Goal: Task Accomplishment & Management: Complete application form

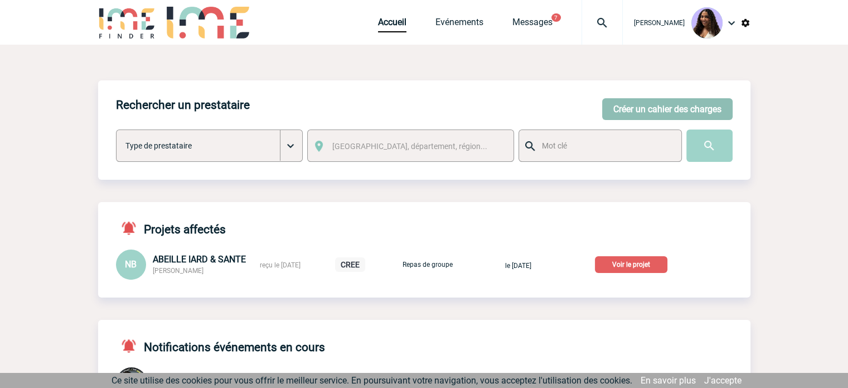
click at [670, 106] on button "Créer un cahier des charges" at bounding box center [667, 109] width 131 height 22
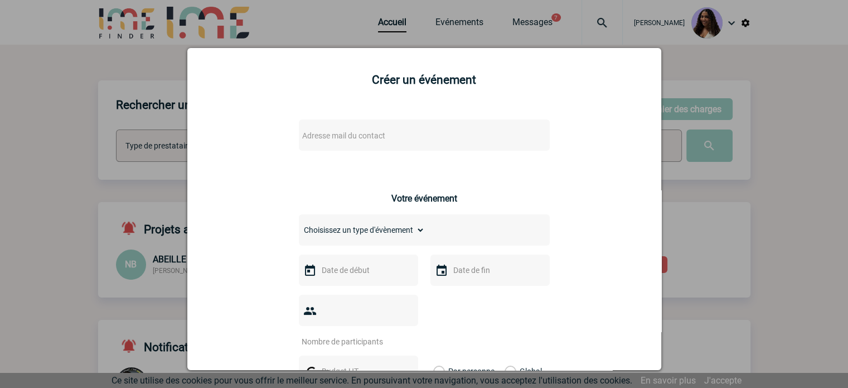
click at [402, 127] on div "Adresse mail du contact" at bounding box center [424, 134] width 251 height 31
click at [401, 136] on span "Adresse mail du contact" at bounding box center [395, 136] width 195 height 16
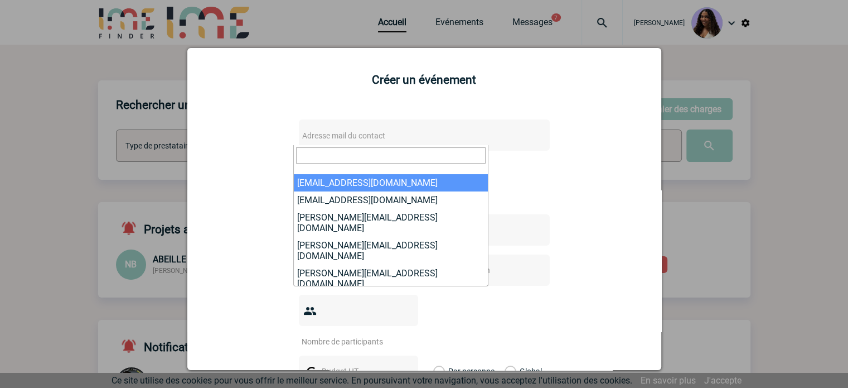
click at [320, 153] on input "search" at bounding box center [391, 155] width 190 height 16
paste input "[EMAIL_ADDRESS][DOMAIN_NAME]"
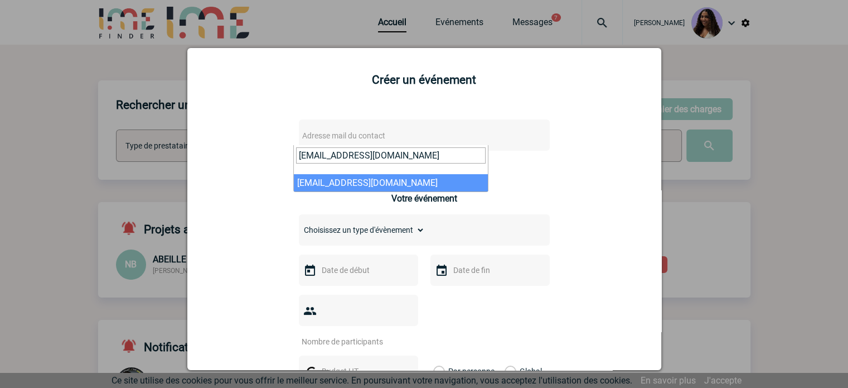
type input "[EMAIL_ADDRESS][DOMAIN_NAME]"
select select "131177"
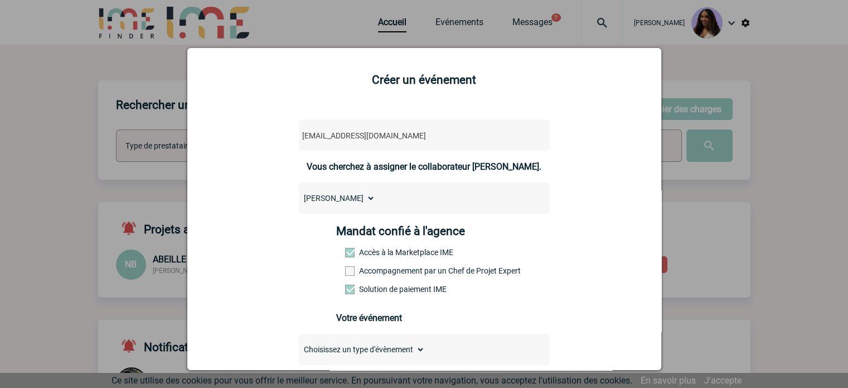
click at [379, 271] on label "Accompagnement par un Chef de Projet Expert" at bounding box center [369, 270] width 49 height 9
click at [0, 0] on input "Accompagnement par un Chef de Projet Expert" at bounding box center [0, 0] width 0 height 0
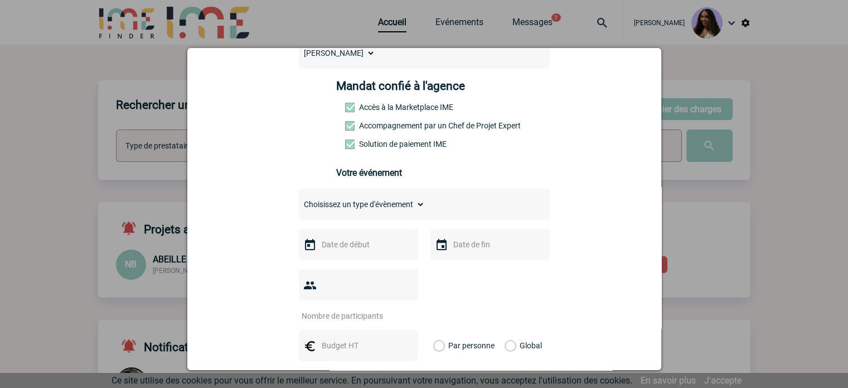
scroll to position [148, 0]
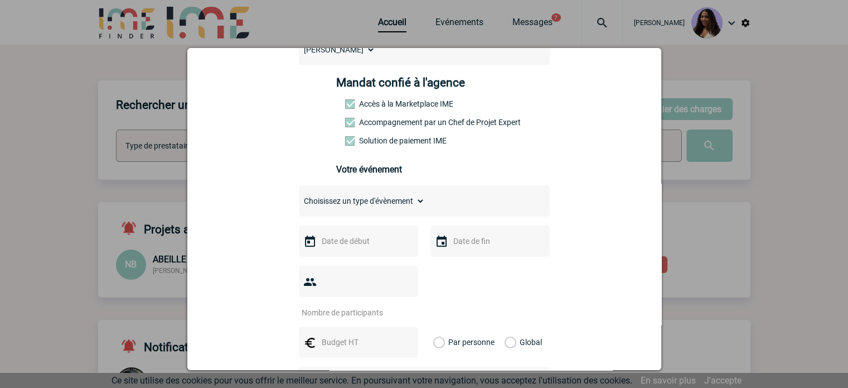
click at [333, 200] on select "Choisissez un type d'évènement Séminaire avec nuitée Séminaire sans nuitée Repa…" at bounding box center [362, 201] width 126 height 16
click at [331, 200] on select "Choisissez un type d'évènement Séminaire avec nuitée Séminaire sans nuitée Repa…" at bounding box center [362, 201] width 126 height 16
click at [356, 200] on select "Choisissez un type d'évènement Séminaire avec nuitée Séminaire sans nuitée Repa…" at bounding box center [362, 201] width 126 height 16
select select "2"
click at [299, 196] on select "Choisissez un type d'évènement Séminaire avec nuitée Séminaire sans nuitée Repa…" at bounding box center [362, 201] width 126 height 16
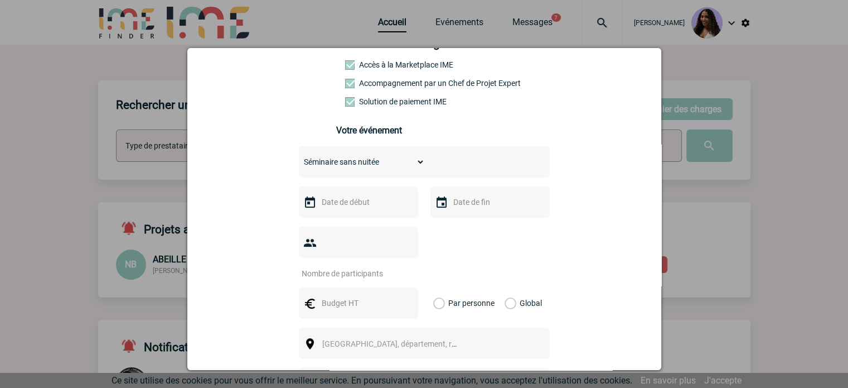
scroll to position [279, 0]
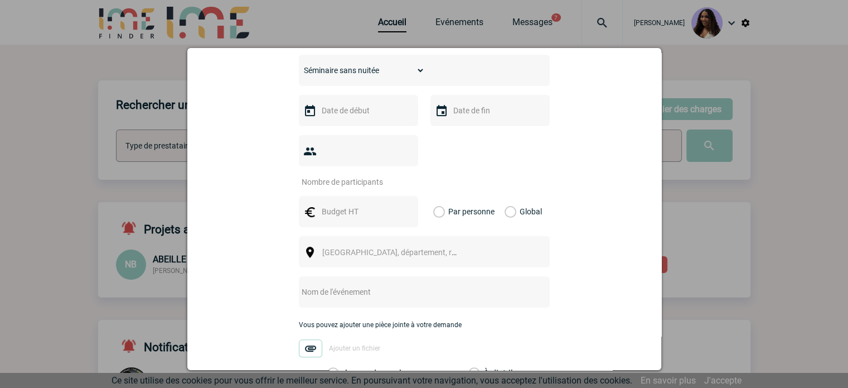
click at [359, 284] on input "text" at bounding box center [409, 291] width 221 height 15
paste input "Délégation Régionale PACA Corse"
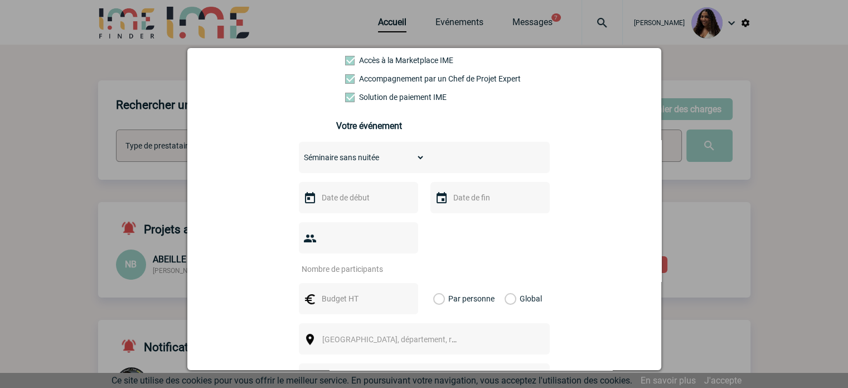
scroll to position [186, 0]
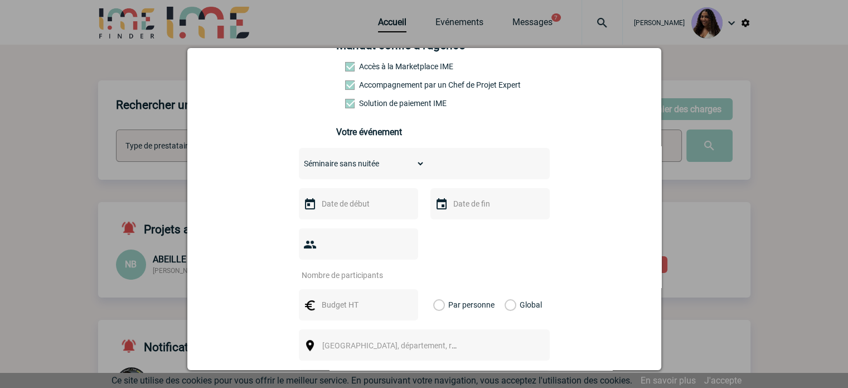
type input "Délégation Régionale PACA Corse"
click at [343, 211] on input "text" at bounding box center [357, 203] width 77 height 15
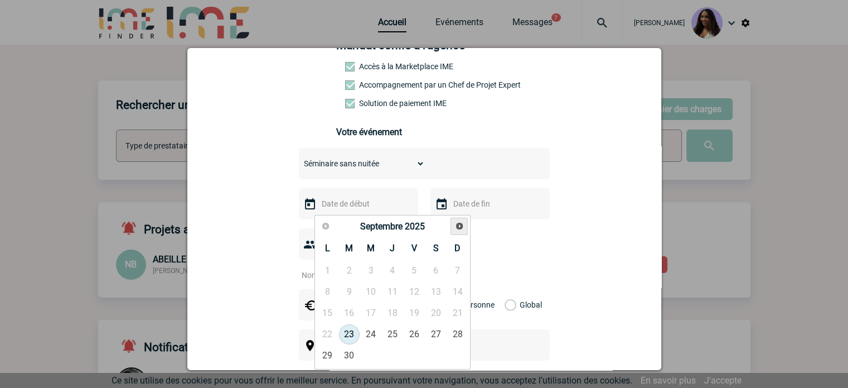
click at [455, 229] on span "Suivant" at bounding box center [459, 225] width 9 height 9
click at [409, 268] on link "5" at bounding box center [414, 271] width 21 height 20
type input "[DATE]"
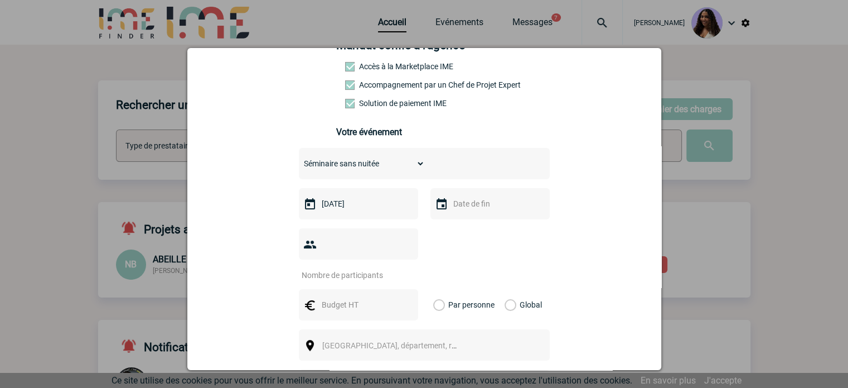
click at [454, 211] on input "text" at bounding box center [489, 203] width 77 height 15
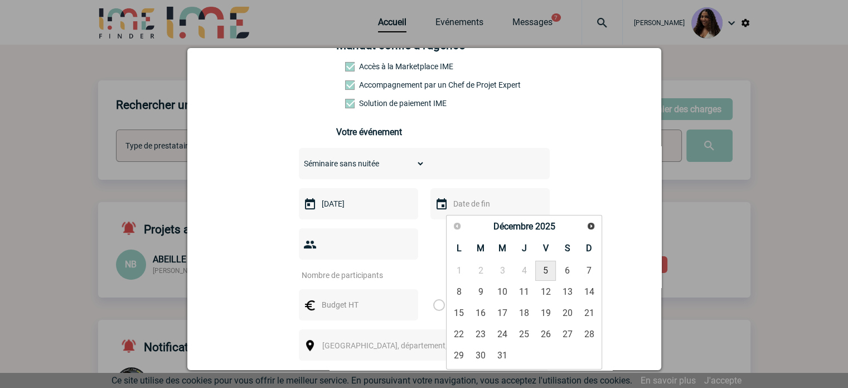
click at [545, 271] on link "5" at bounding box center [546, 271] width 21 height 20
type input "[DATE]"
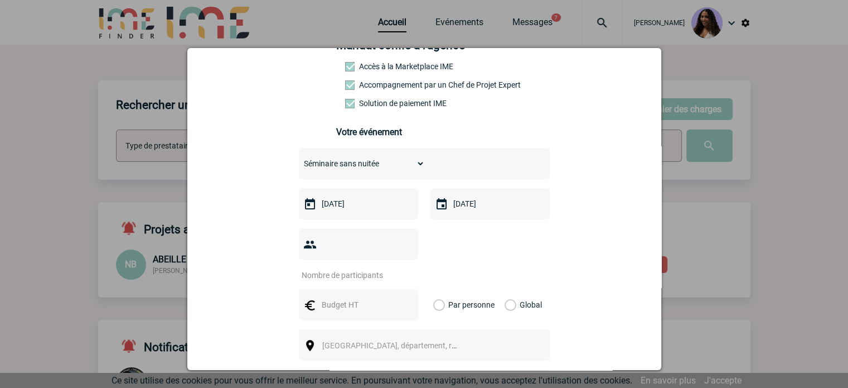
scroll to position [223, 0]
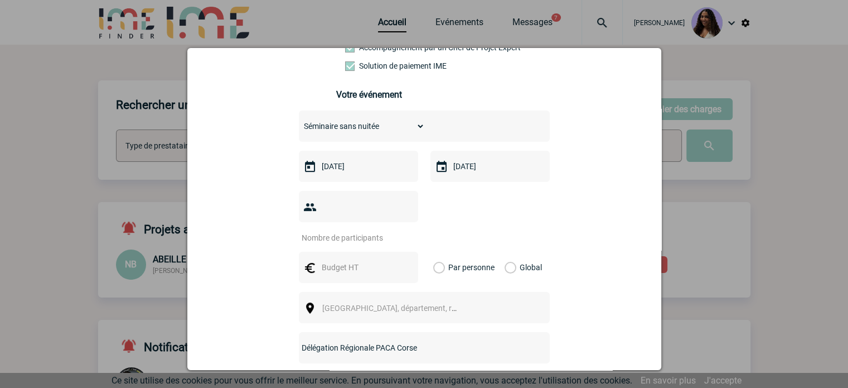
click at [346, 230] on input "number" at bounding box center [351, 237] width 105 height 15
type input "25"
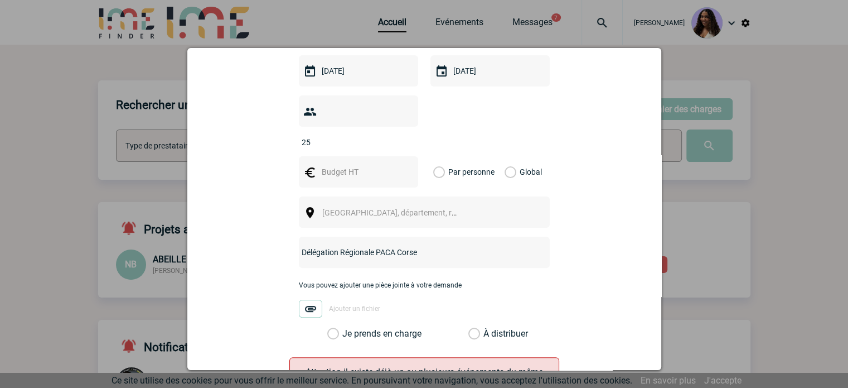
scroll to position [353, 0]
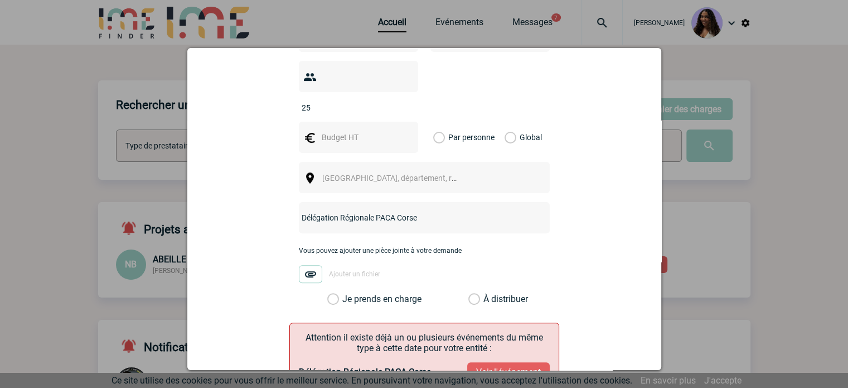
click at [344, 178] on div "Choisissez un type d'évènement Séminaire avec nuitée Séminaire sans nuitée Repa…" at bounding box center [424, 142] width 251 height 324
click at [345, 173] on span "[GEOGRAPHIC_DATA], département, région..." at bounding box center [399, 177] width 155 height 9
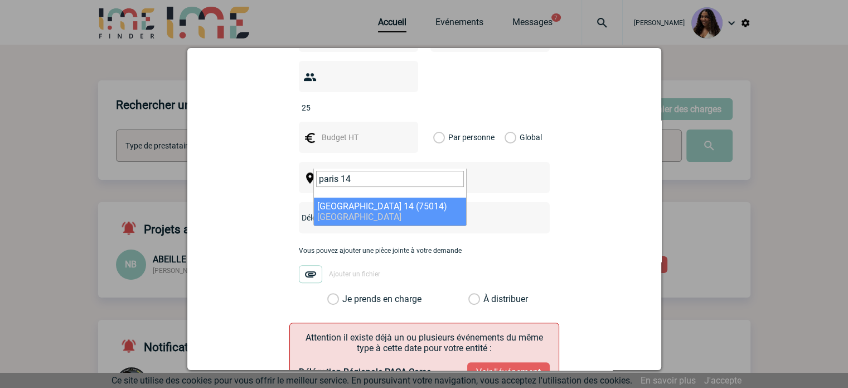
type input "paris 14"
select select "17"
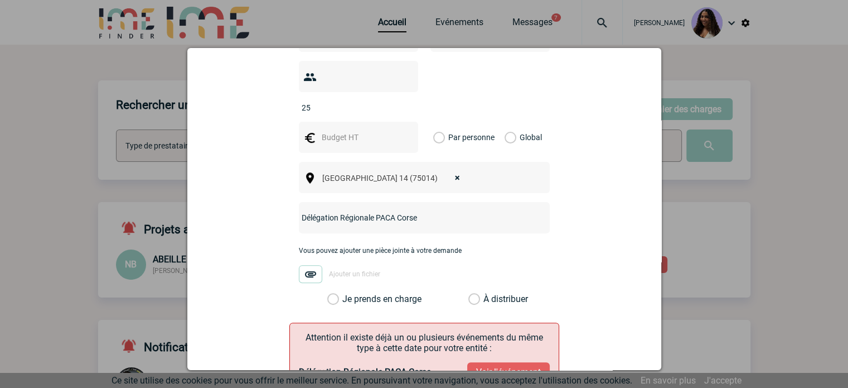
click at [346, 293] on label "Je prends en charge" at bounding box center [336, 298] width 19 height 11
click at [0, 0] on input "Je prends en charge" at bounding box center [0, 0] width 0 height 0
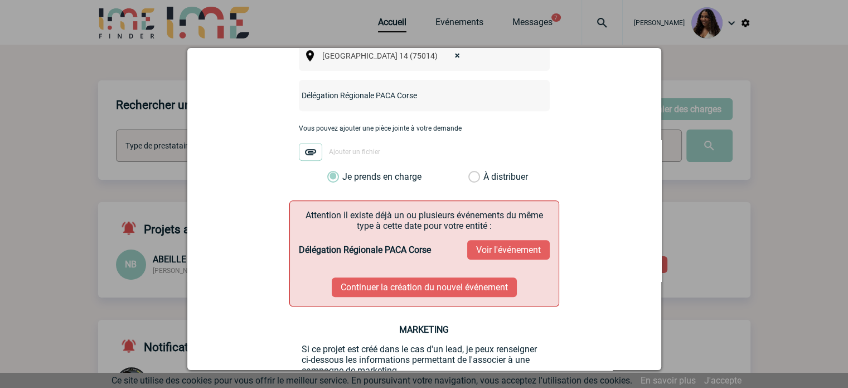
scroll to position [483, 0]
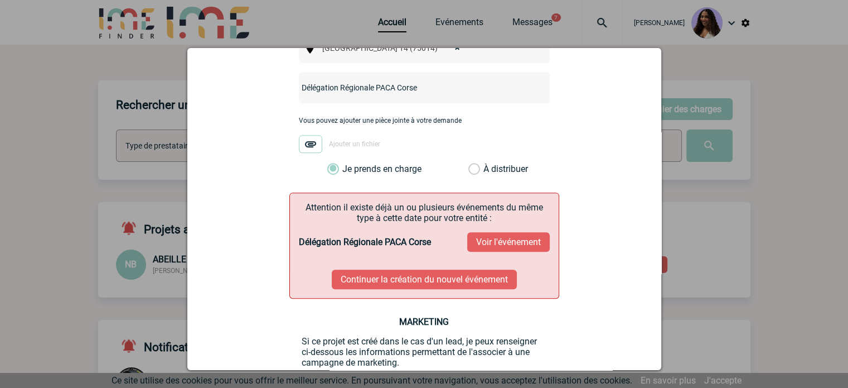
drag, startPoint x: 514, startPoint y: 226, endPoint x: 449, endPoint y: 193, distance: 73.6
click at [449, 202] on p "Attention il existe déjà un ou plusieurs événements du même type à cette date p…" at bounding box center [424, 212] width 251 height 21
click at [495, 232] on button "Voir l'événement" at bounding box center [508, 242] width 83 height 20
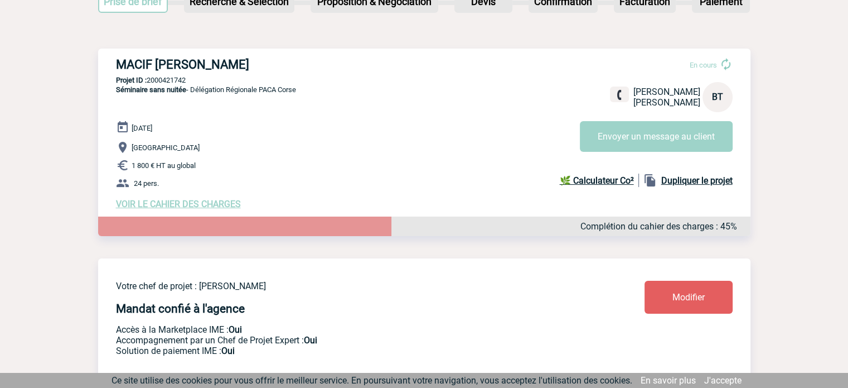
scroll to position [37, 0]
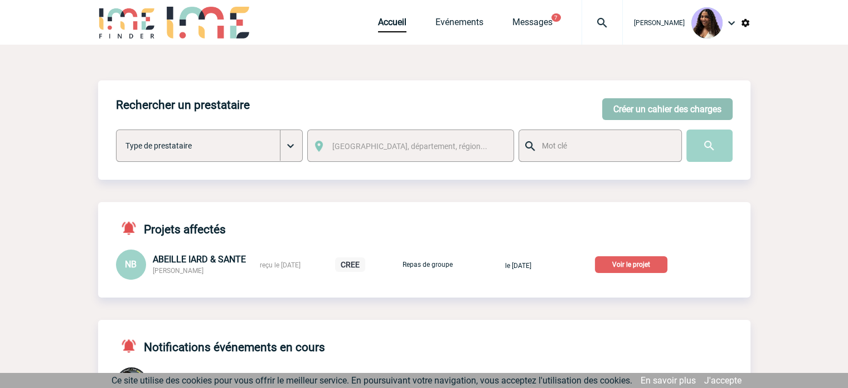
click at [621, 110] on button "Créer un cahier des charges" at bounding box center [667, 109] width 131 height 22
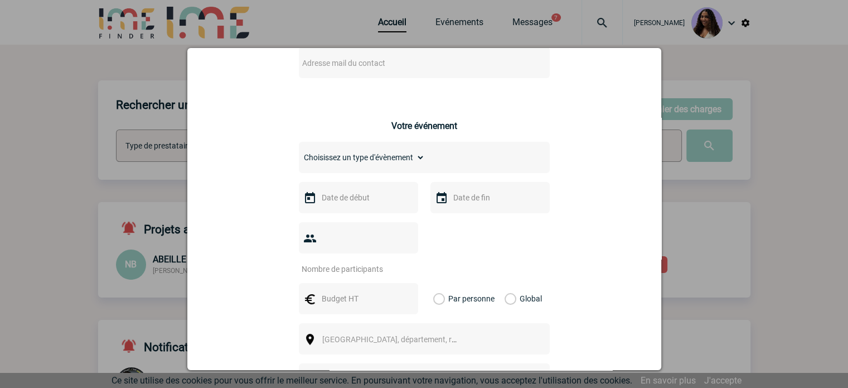
scroll to position [148, 0]
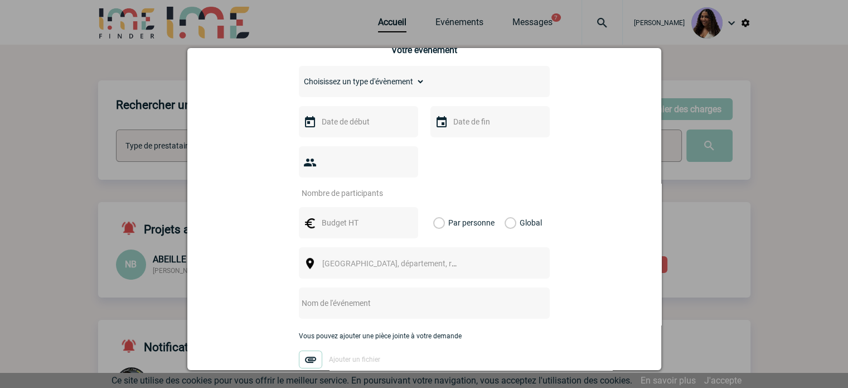
click at [375, 296] on input "text" at bounding box center [409, 303] width 221 height 15
paste input "Délégation Régionale PACA Corse"
type input "Délégation Régionale PACA Corse - PARIS"
click at [387, 259] on span "Ville, département, région..." at bounding box center [399, 263] width 155 height 9
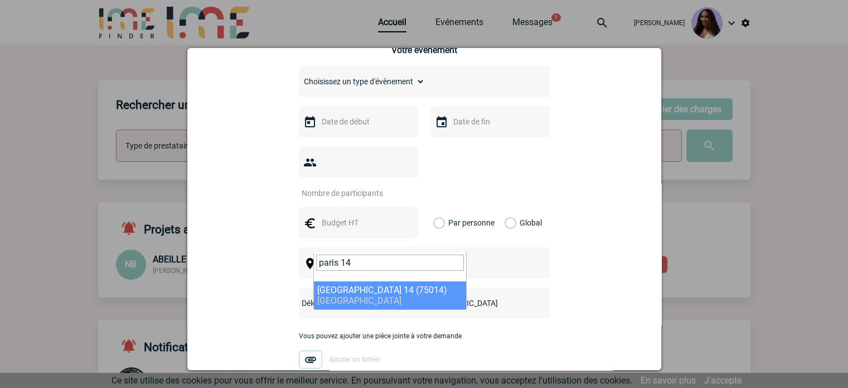
type input "paris 14"
select select "17"
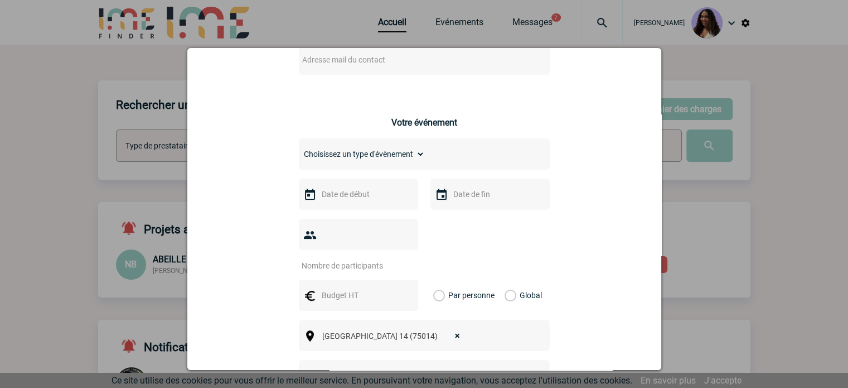
scroll to position [74, 0]
click at [366, 260] on input "number" at bounding box center [351, 267] width 105 height 15
type input "25"
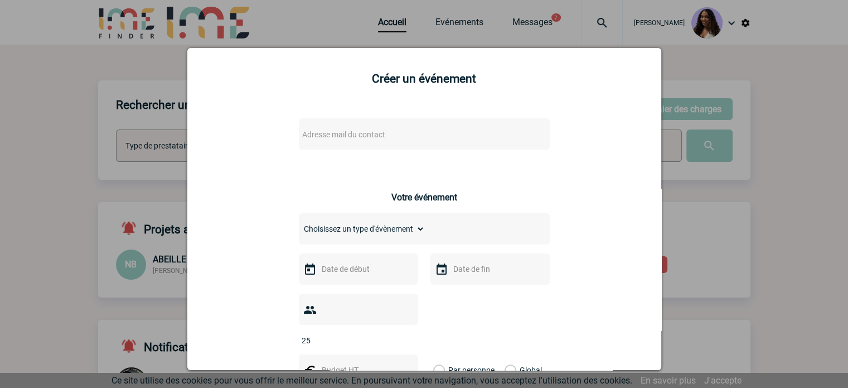
scroll to position [0, 0]
click at [351, 140] on span "Adresse mail du contact" at bounding box center [343, 135] width 83 height 9
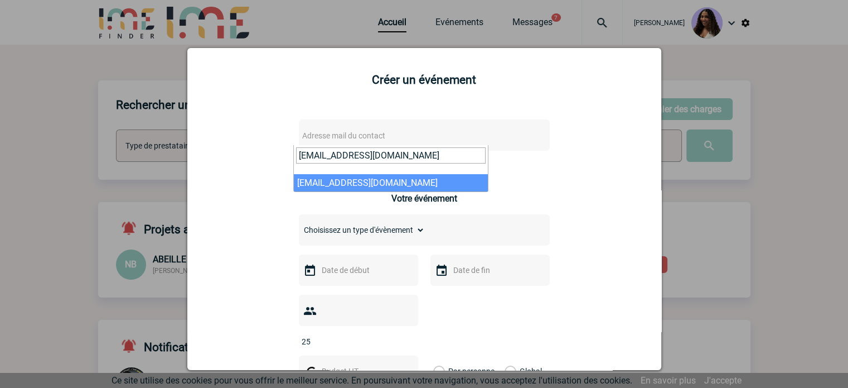
type input "bterrache@macif.fr"
select select "131177"
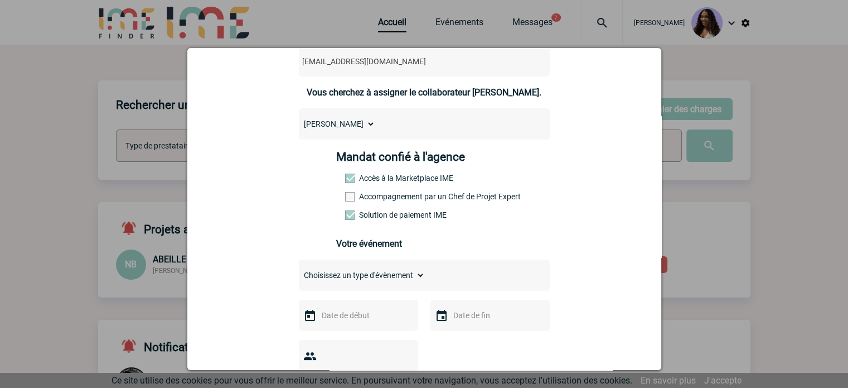
click at [377, 196] on label "Accompagnement par un Chef de Projet Expert" at bounding box center [369, 196] width 49 height 9
click at [0, 0] on input "Accompagnement par un Chef de Projet Expert" at bounding box center [0, 0] width 0 height 0
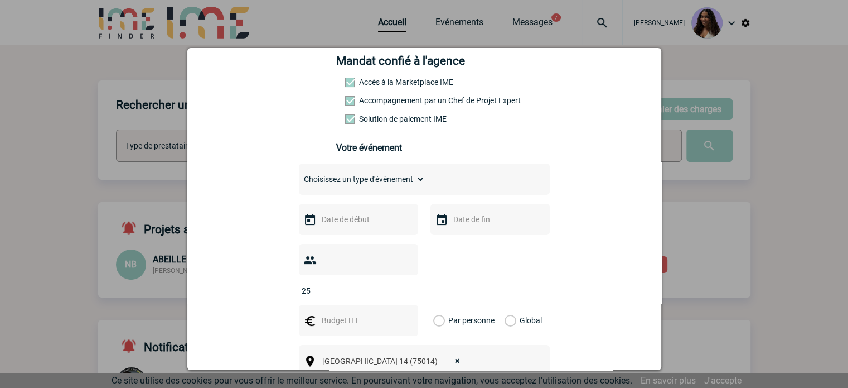
scroll to position [186, 0]
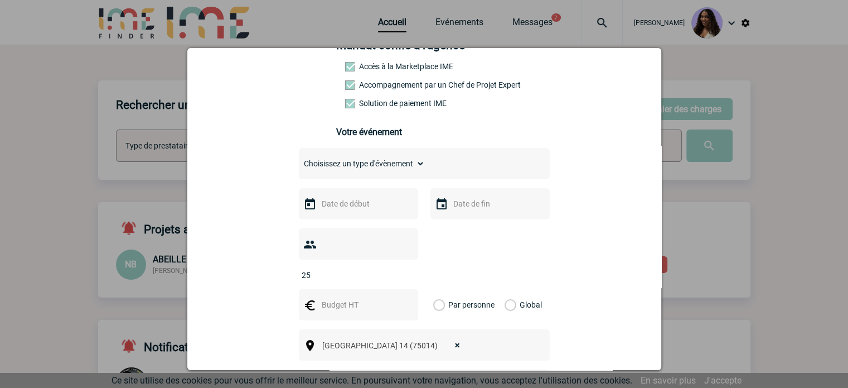
click at [346, 209] on input "text" at bounding box center [357, 203] width 77 height 15
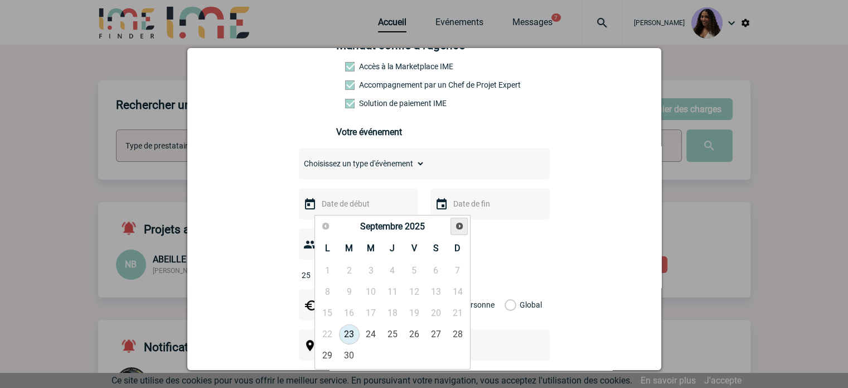
click at [457, 226] on span "Suivant" at bounding box center [459, 225] width 9 height 9
click at [416, 272] on link "5" at bounding box center [414, 271] width 21 height 20
type input "05-12-2025"
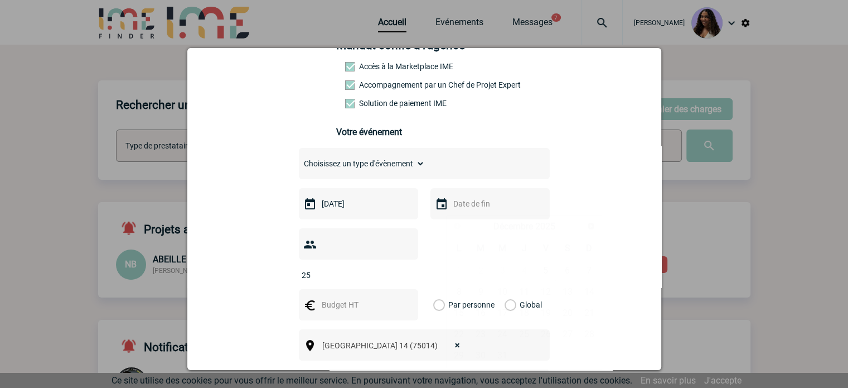
click at [472, 209] on input "text" at bounding box center [489, 203] width 77 height 15
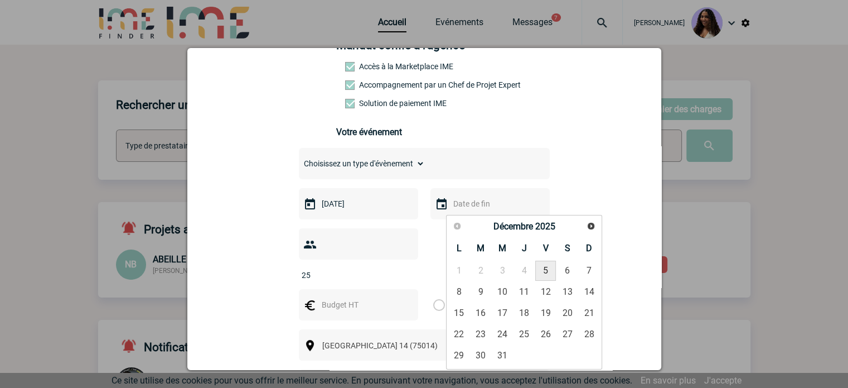
click at [545, 272] on link "5" at bounding box center [546, 271] width 21 height 20
type input "[DATE]"
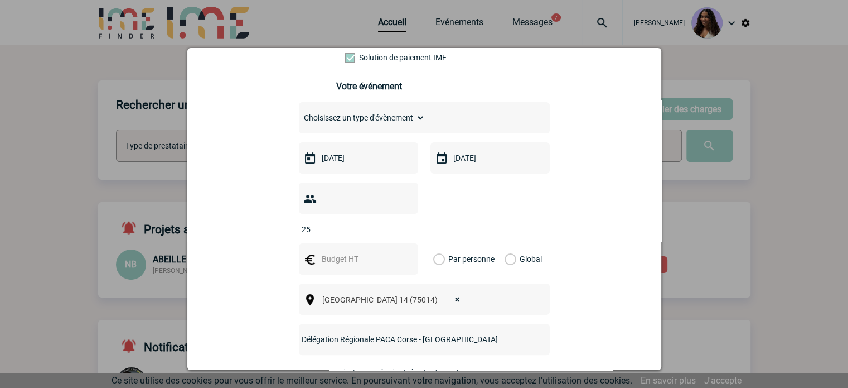
scroll to position [316, 0]
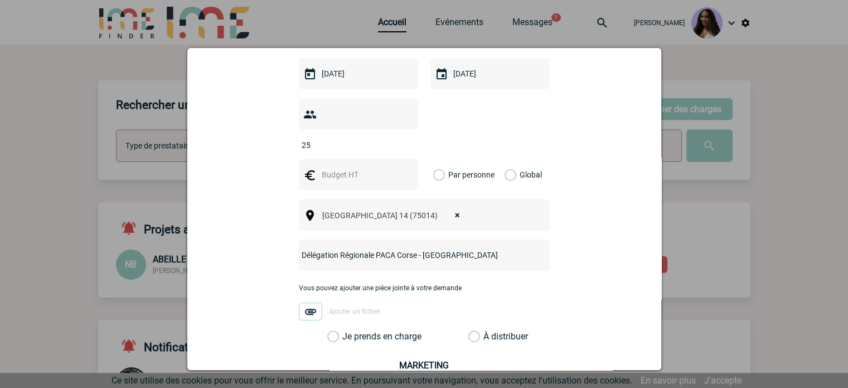
click at [340, 167] on input "text" at bounding box center [357, 174] width 77 height 15
type input "2500"
click at [509, 159] on label "Global" at bounding box center [508, 174] width 7 height 31
click at [0, 0] on input "Global" at bounding box center [0, 0] width 0 height 0
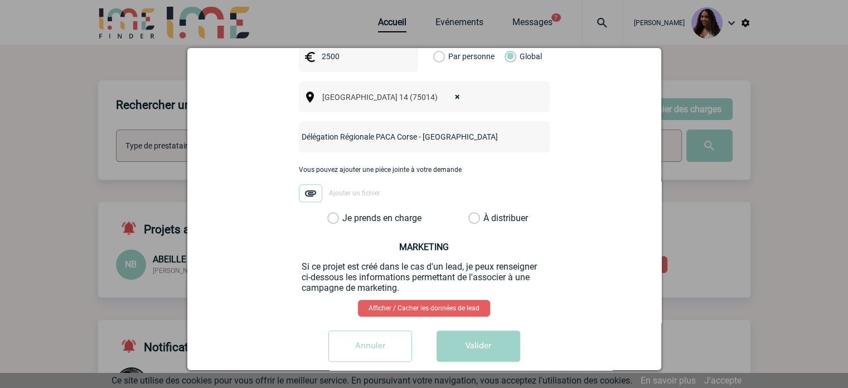
click at [346, 213] on label "Je prends en charge" at bounding box center [336, 218] width 19 height 11
click at [0, 0] on input "Je prends en charge" at bounding box center [0, 0] width 0 height 0
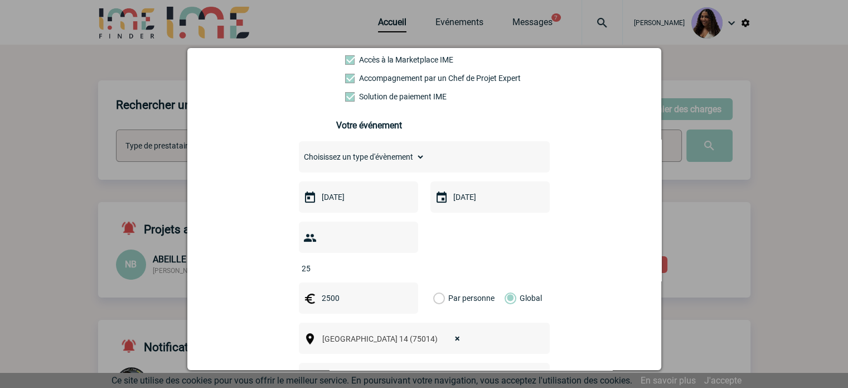
scroll to position [192, 0]
click at [399, 164] on select "Choisissez un type d'évènement Séminaire avec nuitée Séminaire sans nuitée Repa…" at bounding box center [362, 158] width 126 height 16
select select "2"
click at [299, 152] on select "Choisissez un type d'évènement Séminaire avec nuitée Séminaire sans nuitée Repa…" at bounding box center [362, 158] width 126 height 16
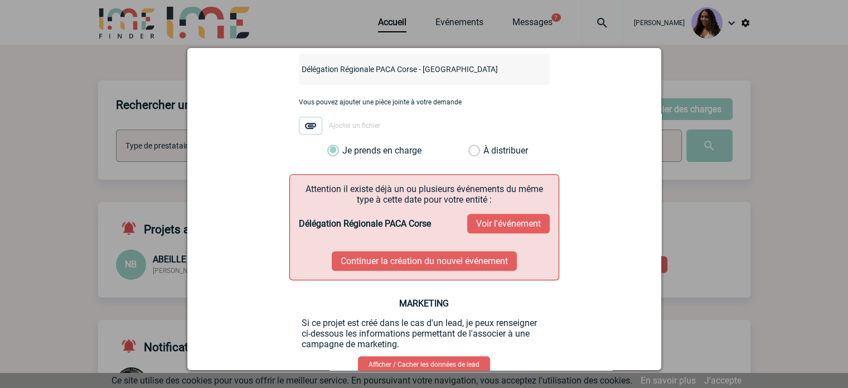
scroll to position [518, 0]
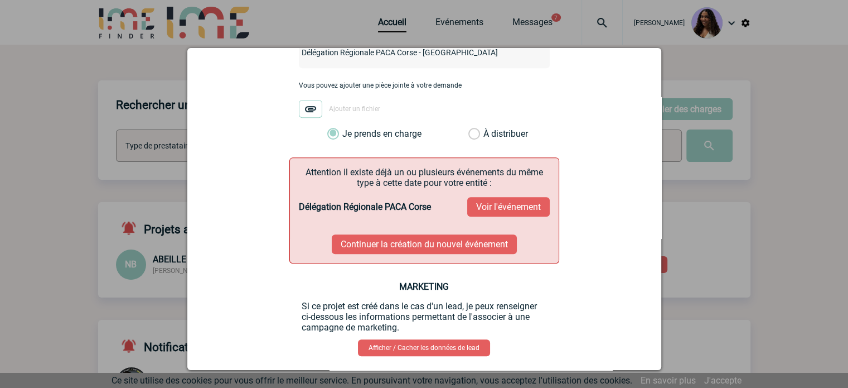
click at [388, 234] on button "Continuer la création du nouvel événement" at bounding box center [424, 244] width 185 height 20
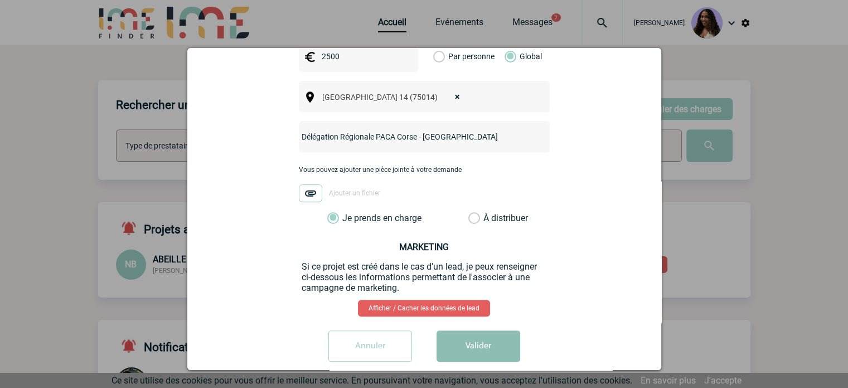
click at [486, 330] on button "Valider" at bounding box center [479, 345] width 84 height 31
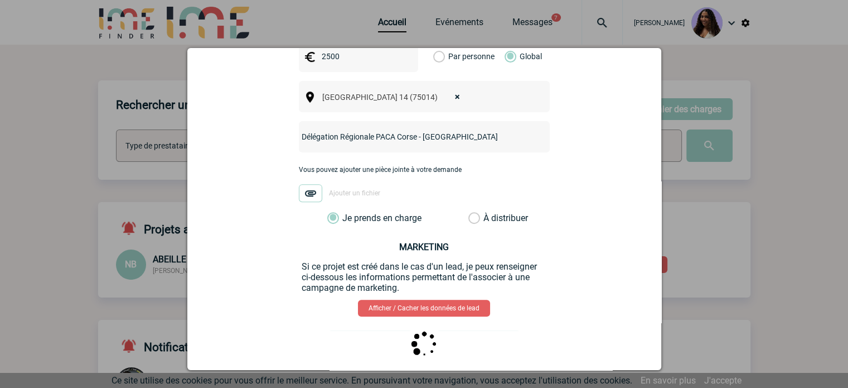
scroll to position [0, 0]
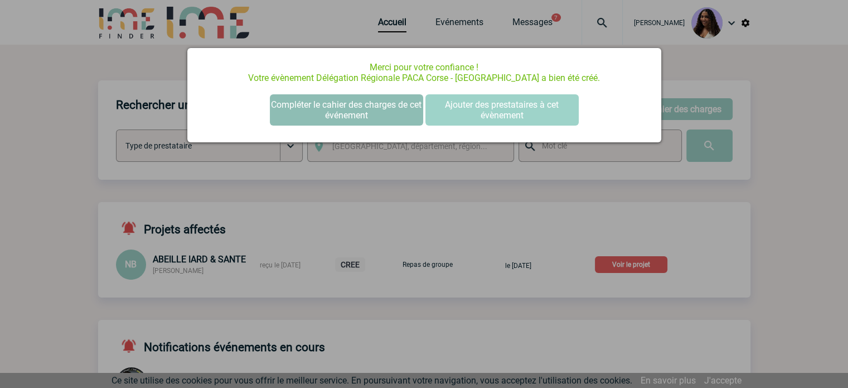
click at [349, 108] on button "Compléter le cahier des charges de cet événement" at bounding box center [346, 109] width 153 height 31
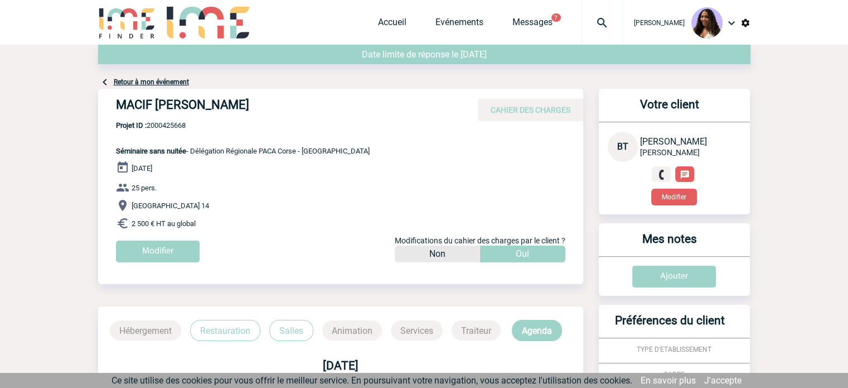
drag, startPoint x: 305, startPoint y: 103, endPoint x: 117, endPoint y: 102, distance: 188.0
click at [117, 102] on h4 "MACIF [PERSON_NAME]" at bounding box center [283, 107] width 335 height 19
copy h4 "MACIF [PERSON_NAME]"
drag, startPoint x: 191, startPoint y: 122, endPoint x: 150, endPoint y: 127, distance: 42.1
click at [150, 127] on span "Projet ID : 2000425668" at bounding box center [243, 125] width 254 height 8
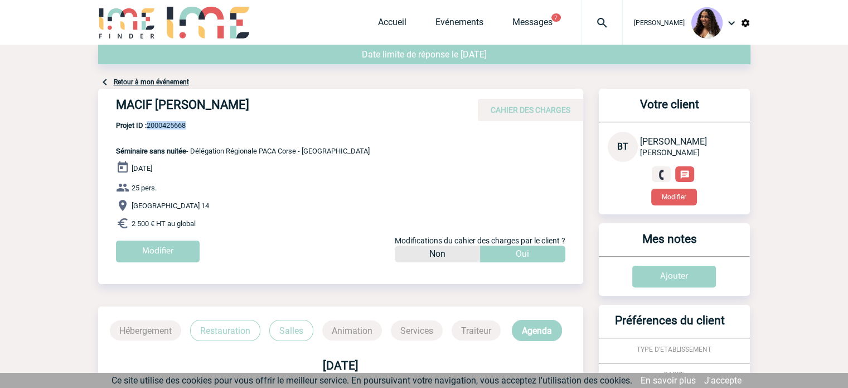
copy span "2000425668"
click at [329, 140] on div "MACIF SAM - Béatrice TERRACHE CAHIER DES CHARGES MACIF SAM - Béatrice TERRACHE …" at bounding box center [340, 180] width 485 height 182
drag, startPoint x: 335, startPoint y: 151, endPoint x: 194, endPoint y: 153, distance: 140.6
click at [194, 153] on div "MACIF SAM - Béatrice TERRACHE CAHIER DES CHARGES MACIF SAM - Béatrice TERRACHE …" at bounding box center [340, 180] width 485 height 182
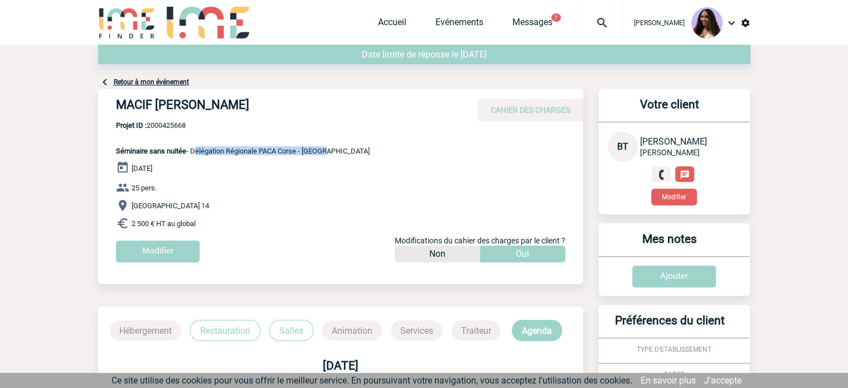
copy span "Délégation Régionale PACA Corse - PARIS"
click at [174, 126] on span "Projet ID : 2000425668" at bounding box center [243, 125] width 254 height 8
copy span "2000425668"
